Goal: Share content: Share content

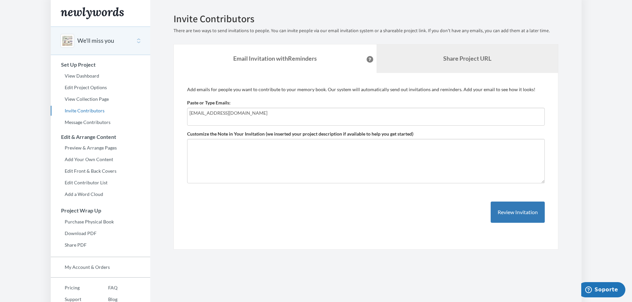
type input "lopo@chevron.com"
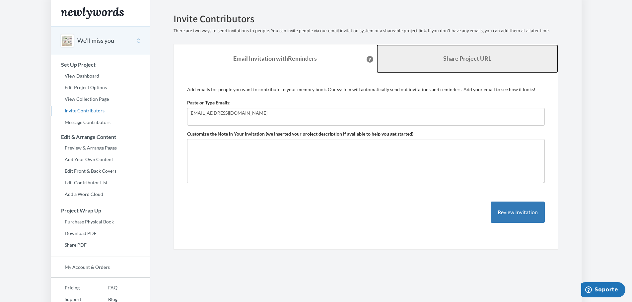
click at [486, 60] on b "Share Project URL" at bounding box center [468, 58] width 48 height 7
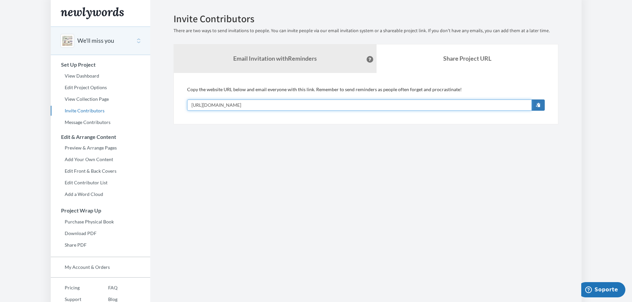
click at [320, 104] on input "https://www.newlywords.com/we-ll-miss-you-10" at bounding box center [359, 105] width 345 height 11
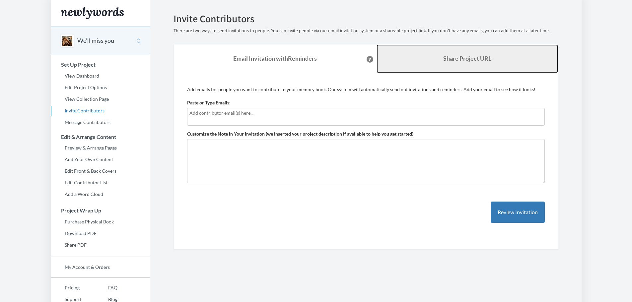
click at [460, 61] on b "Share Project URL" at bounding box center [468, 58] width 48 height 7
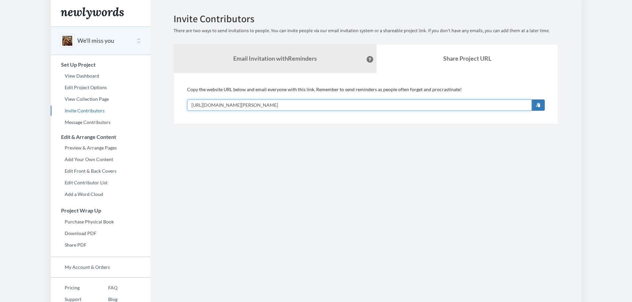
click at [321, 104] on input "[URL][DOMAIN_NAME][PERSON_NAME]" at bounding box center [359, 105] width 345 height 11
click at [541, 106] on button "button" at bounding box center [538, 105] width 13 height 11
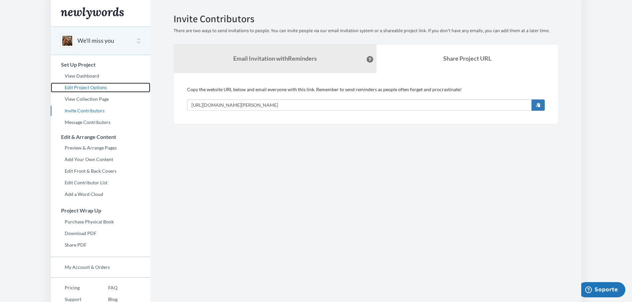
click at [93, 88] on link "Edit Project Options" at bounding box center [101, 88] width 100 height 10
